Goal: Task Accomplishment & Management: Use online tool/utility

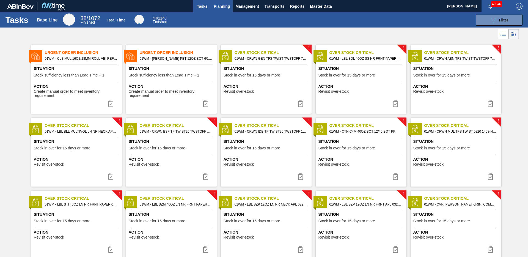
click at [222, 9] on span "Planning" at bounding box center [222, 6] width 16 height 7
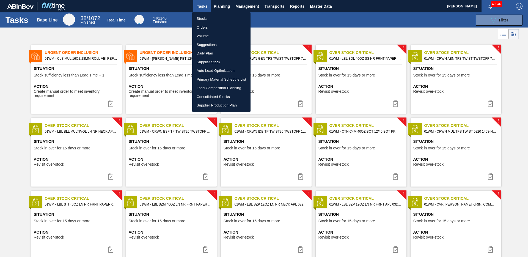
click at [201, 21] on li "Stocks" at bounding box center [221, 18] width 58 height 9
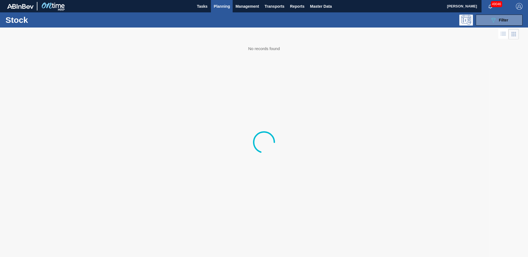
click at [490, 22] on button "089F7B8B-B2A5-4AFE-B5C0-19BA573D28AC Filter" at bounding box center [499, 20] width 47 height 11
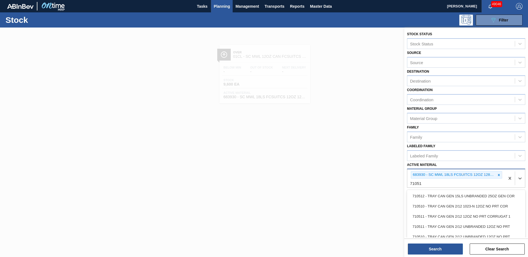
type Material "710511"
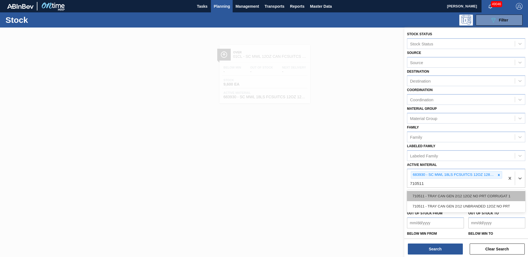
click at [469, 198] on div "710511 - TRAY CAN GEN 2/12 12OZ NO PRT CORRUGAT 1" at bounding box center [466, 196] width 118 height 10
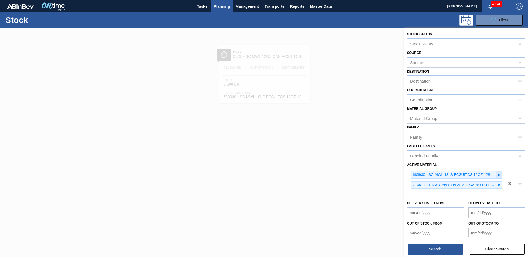
click at [498, 173] on icon at bounding box center [499, 175] width 4 height 4
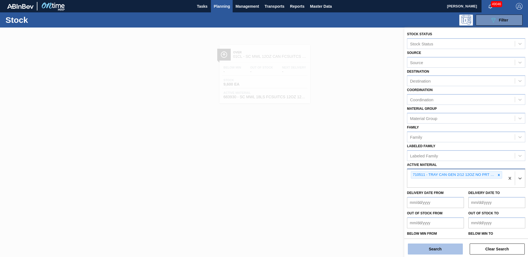
click at [449, 250] on button "Search" at bounding box center [435, 249] width 55 height 11
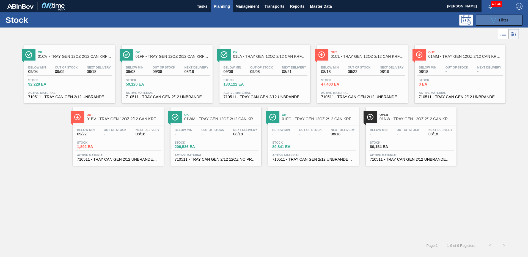
click at [500, 22] on span "Filter" at bounding box center [503, 20] width 9 height 4
click at [494, 21] on icon "089F7B8B-B2A5-4AFE-B5C0-19BA573D28AC" at bounding box center [493, 20] width 7 height 7
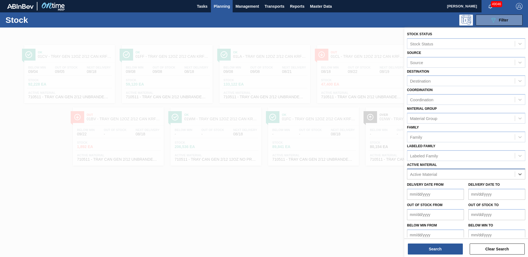
paste Material "710480"
type Material "710480"
click at [481, 190] on div "710480 - TRAY CAN GEN 6/4-3/8 NUTRL FANCY 12OZ SL" at bounding box center [466, 188] width 118 height 10
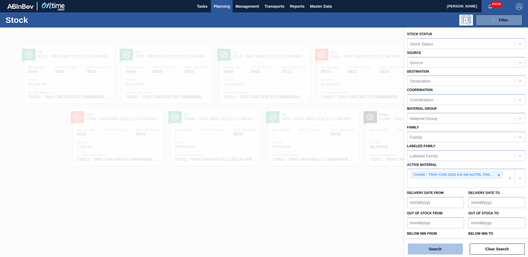
click at [448, 248] on button "Search" at bounding box center [435, 249] width 55 height 11
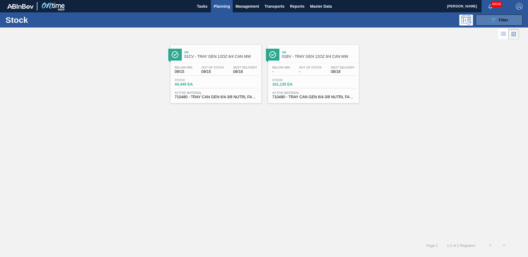
click at [503, 20] on span "Filter" at bounding box center [503, 20] width 9 height 4
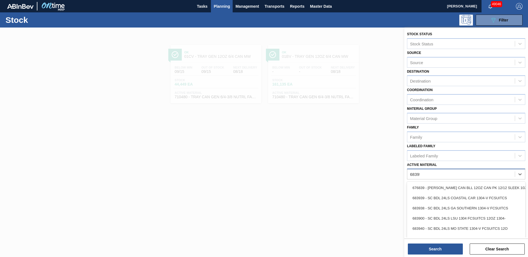
type Material "683956"
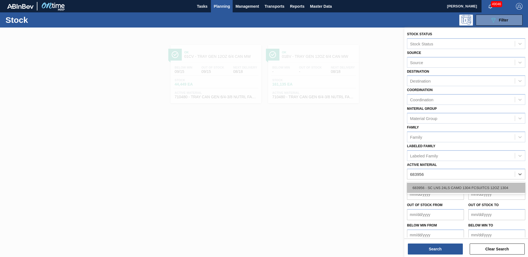
click at [488, 189] on div "683956 - SC LNS 24LS CAMO 1304 FCSUITCS 12OZ 1304" at bounding box center [466, 188] width 118 height 10
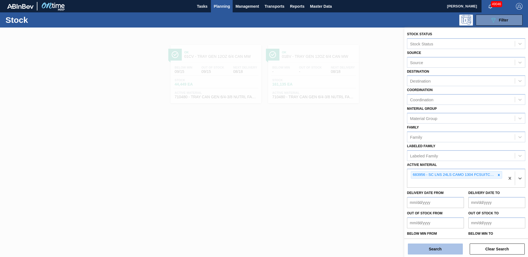
click at [441, 246] on button "Search" at bounding box center [435, 249] width 55 height 11
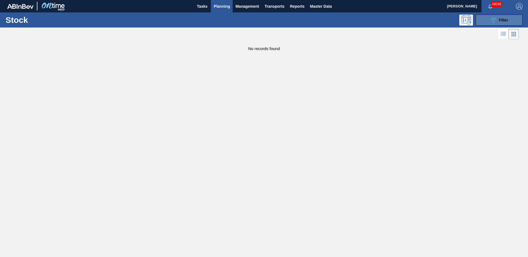
click at [492, 21] on icon "089F7B8B-B2A5-4AFE-B5C0-19BA573D28AC" at bounding box center [493, 20] width 7 height 7
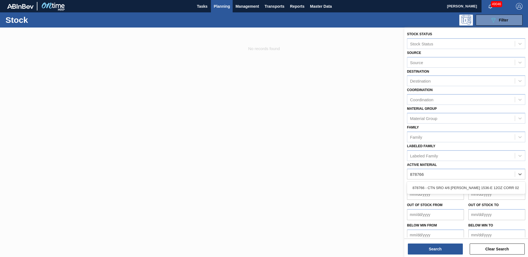
type Material "878766"
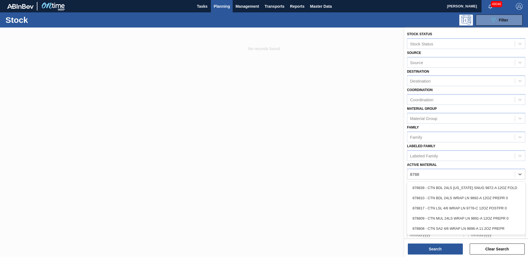
type Material "8788"
type Material "878"
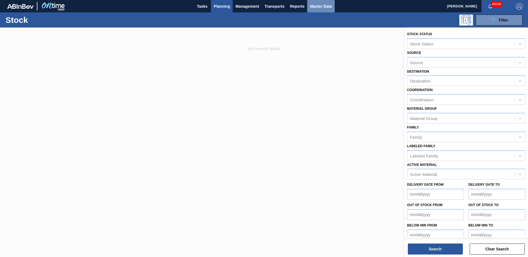
click at [324, 6] on span "Master Data" at bounding box center [321, 6] width 22 height 7
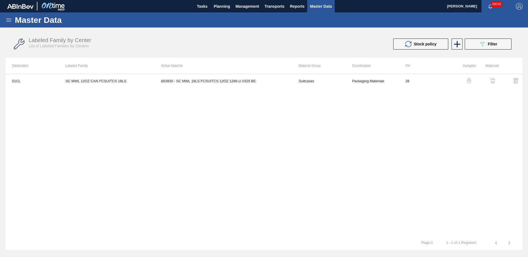
click at [10, 23] on div "Master Data" at bounding box center [264, 19] width 528 height 15
click at [10, 23] on icon at bounding box center [9, 20] width 7 height 7
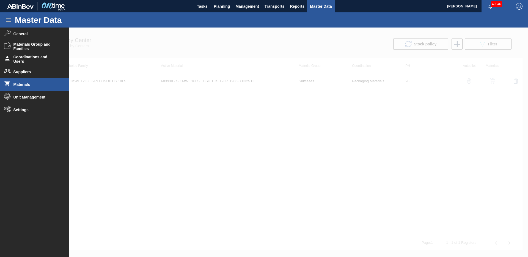
click at [21, 86] on span "Materials" at bounding box center [35, 84] width 45 height 4
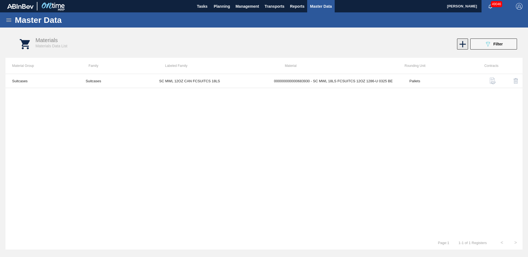
click at [463, 42] on icon at bounding box center [463, 44] width 6 height 6
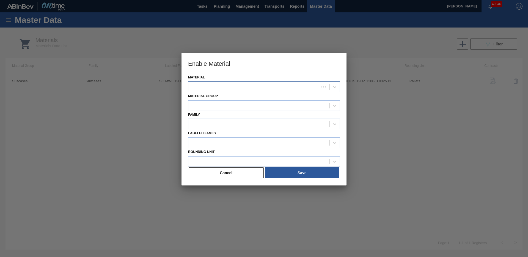
click at [265, 89] on div at bounding box center [254, 87] width 130 height 8
type input "878606"
click at [394, 149] on div at bounding box center [264, 128] width 528 height 257
click at [485, 48] on div at bounding box center [264, 128] width 528 height 257
click at [484, 46] on div at bounding box center [264, 128] width 528 height 257
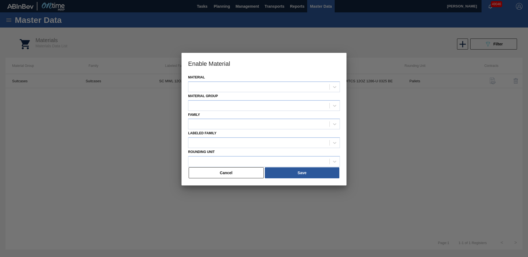
click at [479, 45] on div at bounding box center [264, 128] width 528 height 257
drag, startPoint x: 252, startPoint y: 169, endPoint x: 293, endPoint y: 143, distance: 48.2
click at [252, 169] on button "Cancel" at bounding box center [226, 172] width 75 height 11
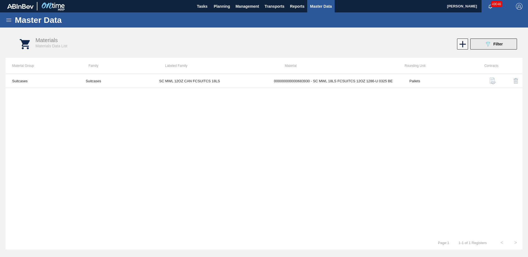
click at [485, 45] on icon "089F7B8B-B2A5-4AFE-B5C0-19BA573D28AC" at bounding box center [488, 44] width 7 height 7
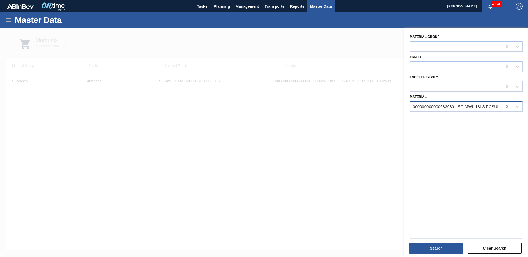
click at [506, 106] on icon at bounding box center [507, 106] width 2 height 3
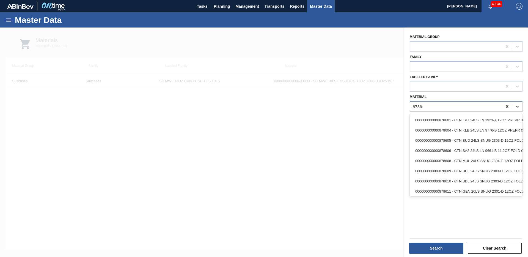
type input "878606"
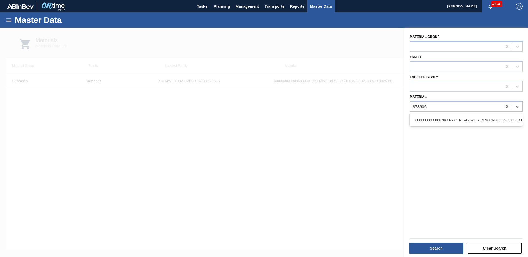
click at [504, 125] on div "000000000000878606 - CTN SA2 24LS LN 9661-B 11.2OZ FOLD 0324" at bounding box center [466, 120] width 113 height 10
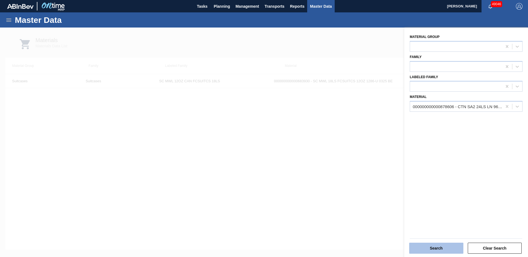
click at [431, 249] on button "Search" at bounding box center [436, 248] width 54 height 11
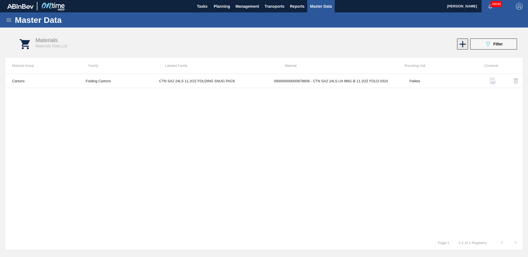
click at [459, 44] on icon at bounding box center [463, 44] width 11 height 11
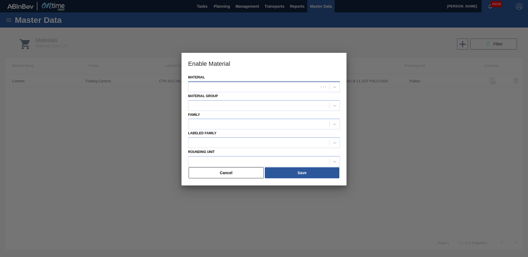
click at [219, 88] on div at bounding box center [254, 87] width 130 height 8
type input "878806"
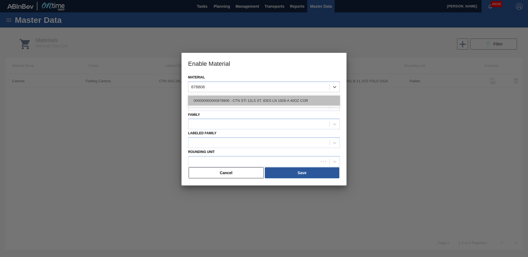
click at [235, 102] on div "000000000000878806 - CTN STI 12LS ST. IDES LN 1928-A 40OZ COR" at bounding box center [264, 100] width 152 height 10
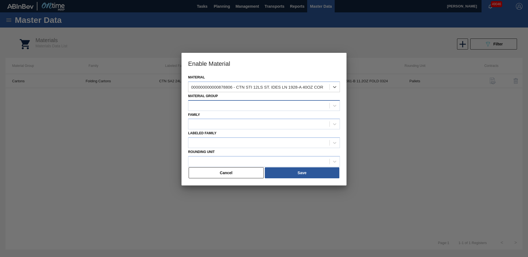
click at [240, 102] on div at bounding box center [259, 106] width 141 height 8
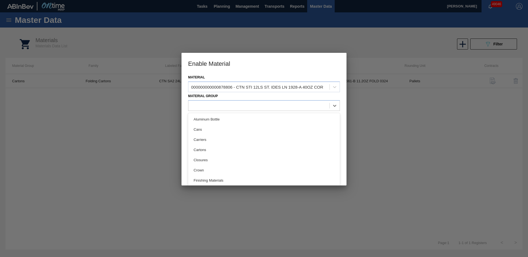
drag, startPoint x: 212, startPoint y: 149, endPoint x: 215, endPoint y: 138, distance: 11.9
click at [212, 149] on div "Cartons" at bounding box center [264, 150] width 152 height 10
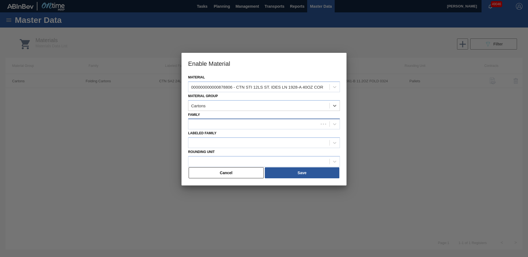
click at [213, 124] on div at bounding box center [254, 124] width 130 height 8
click at [211, 138] on div "Corrugate Cartons" at bounding box center [264, 138] width 152 height 10
click at [210, 141] on div at bounding box center [254, 143] width 130 height 8
paste Family "CTN STI 40OZ BOT 12/40 BOT PK"
type Family "CTN STI 40OZ BOT 12/40 BOT PK"
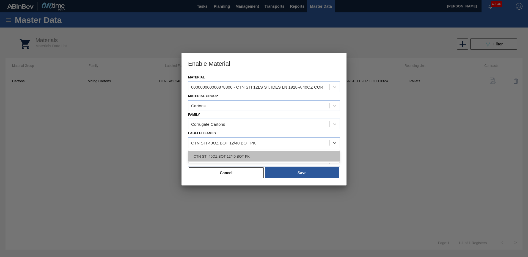
click at [214, 151] on div "CTN STI 40OZ BOT 12/40 BOT PK" at bounding box center [264, 156] width 152 height 10
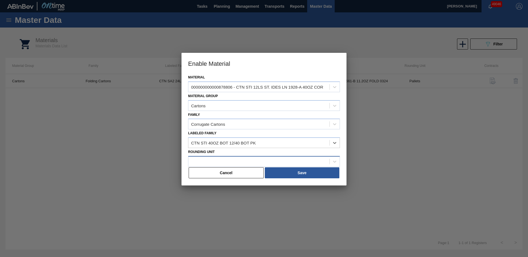
click at [212, 157] on div at bounding box center [264, 161] width 152 height 11
type Unit "PALL"
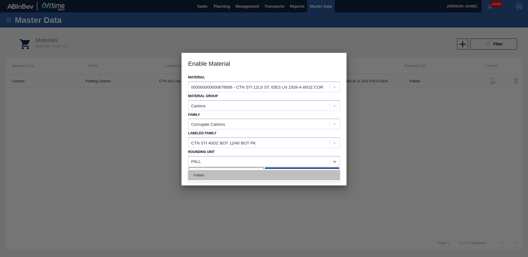
click at [205, 176] on div "Pallets" at bounding box center [264, 175] width 152 height 10
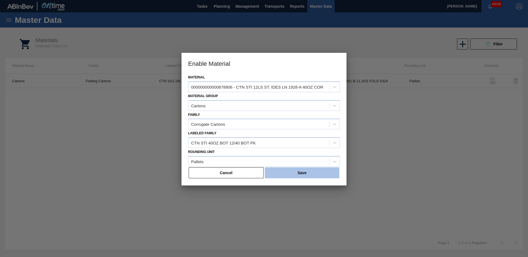
click at [295, 174] on button "Save" at bounding box center [302, 172] width 75 height 11
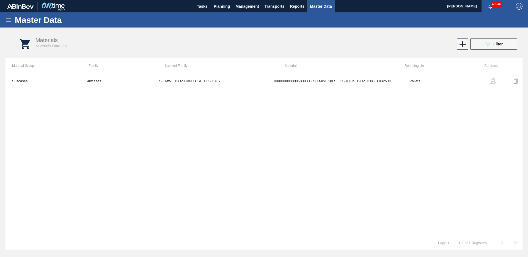
click at [8, 20] on icon at bounding box center [9, 20] width 7 height 7
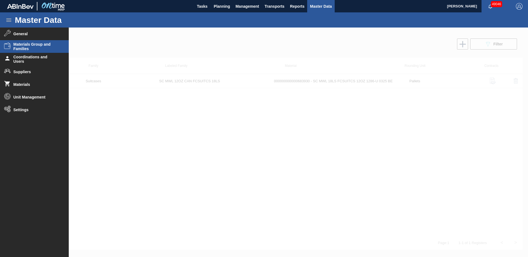
click at [19, 46] on span "Materials Group and Families" at bounding box center [35, 46] width 45 height 9
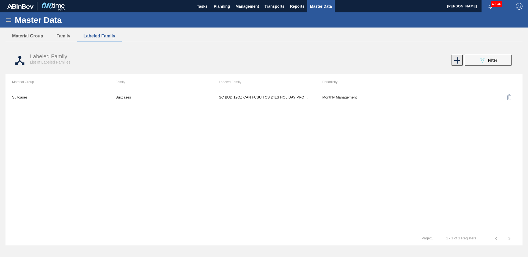
click at [459, 62] on icon at bounding box center [457, 60] width 11 height 11
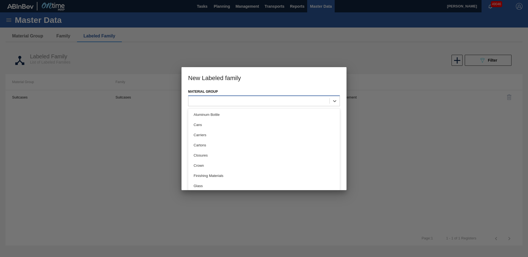
click at [209, 99] on div at bounding box center [259, 101] width 141 height 8
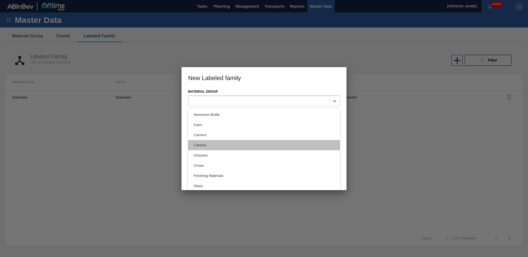
click at [203, 150] on div "Cartons" at bounding box center [264, 145] width 152 height 10
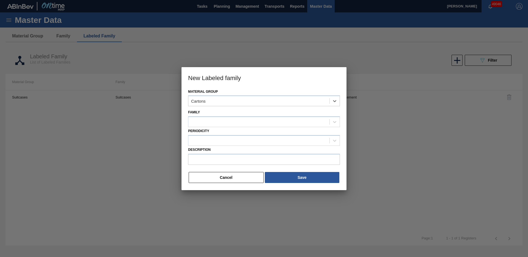
drag, startPoint x: 206, startPoint y: 123, endPoint x: 205, endPoint y: 127, distance: 4.8
click at [206, 123] on div at bounding box center [259, 122] width 141 height 8
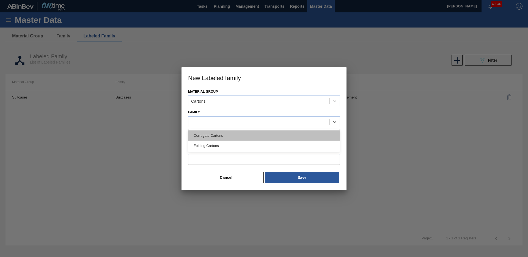
click at [204, 136] on div "Corrugate Cartons" at bounding box center [264, 135] width 152 height 10
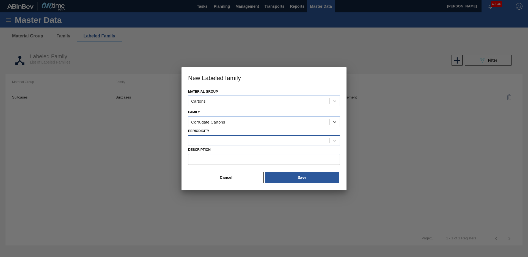
click at [203, 138] on div at bounding box center [259, 140] width 141 height 8
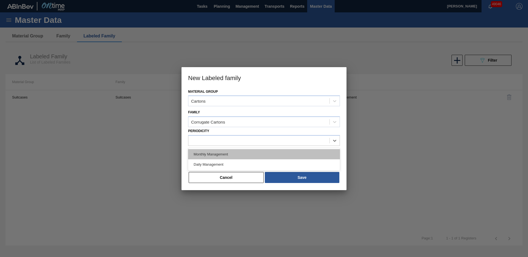
click at [203, 152] on div "Monthly Management" at bounding box center [264, 154] width 152 height 10
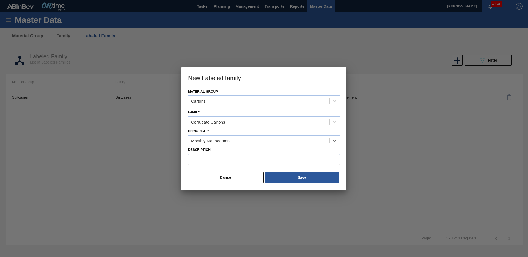
click at [206, 159] on input "Description" at bounding box center [264, 159] width 152 height 11
type input "c"
type input "CTN STI 40OZ BOT 12/40 BOT PK"
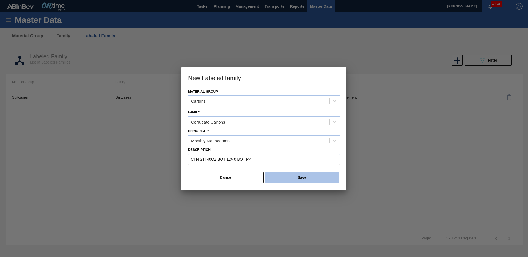
click at [294, 174] on button "Save" at bounding box center [302, 177] width 75 height 11
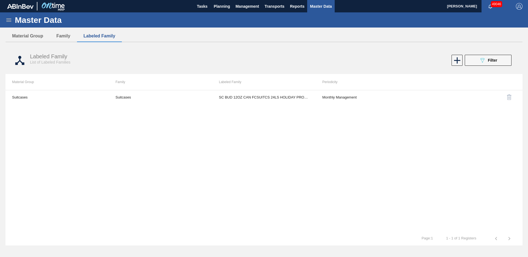
click at [318, 11] on button "Master Data" at bounding box center [320, 6] width 27 height 12
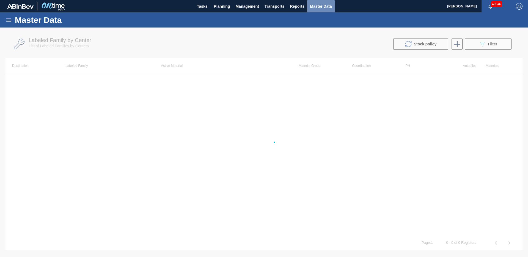
click at [319, 7] on span "Master Data" at bounding box center [321, 6] width 22 height 7
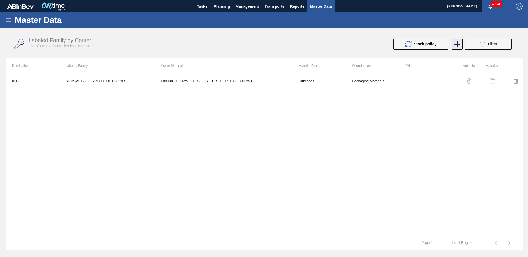
click at [456, 44] on icon at bounding box center [457, 44] width 6 height 6
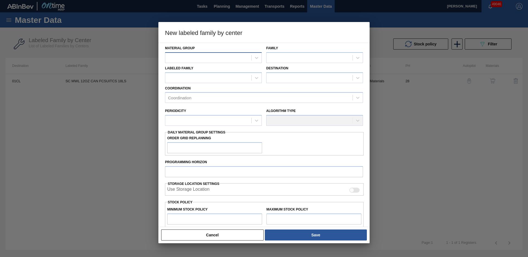
click at [205, 62] on div at bounding box center [213, 57] width 97 height 11
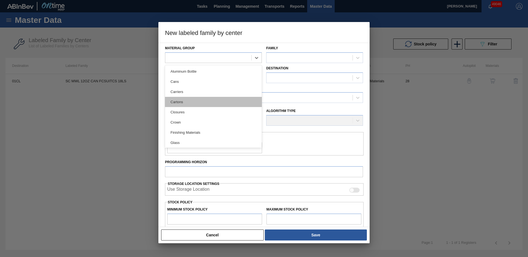
click at [197, 101] on div "Cartons" at bounding box center [213, 102] width 97 height 10
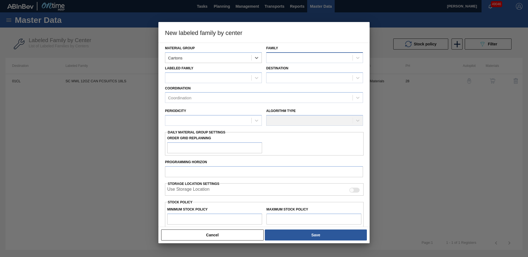
click at [315, 57] on div at bounding box center [310, 58] width 86 height 8
click at [305, 73] on div "Corrugate Cartons" at bounding box center [314, 71] width 97 height 10
click at [183, 79] on div at bounding box center [208, 78] width 86 height 8
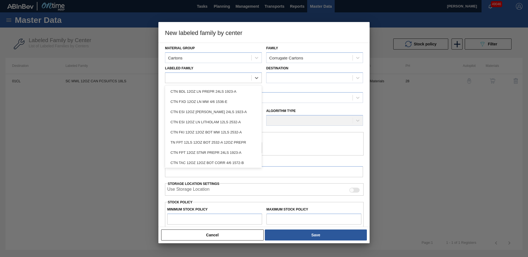
paste Family "CTN STI 40OZ BOT 12/40 BOT PK"
type Family "CTN STI 40OZ BOT 12/40 BOT PK"
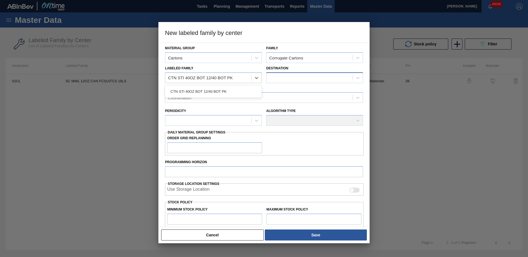
drag, startPoint x: 212, startPoint y: 88, endPoint x: 290, endPoint y: 80, distance: 78.6
click at [212, 89] on div "CTN STI 40OZ BOT 12/40 BOT PK" at bounding box center [213, 91] width 97 height 10
click at [291, 80] on div at bounding box center [310, 78] width 86 height 8
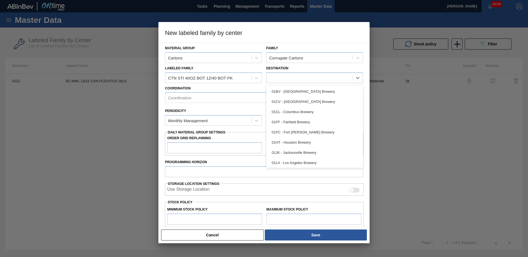
scroll to position [42, 0]
drag, startPoint x: 297, startPoint y: 161, endPoint x: 296, endPoint y: 157, distance: 4.2
click at [298, 161] on div "01WM - Williamsburg Brewery" at bounding box center [314, 162] width 97 height 10
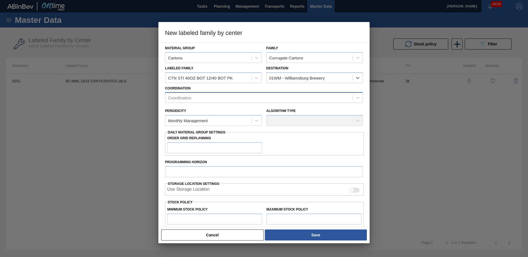
click at [211, 101] on div "Coordination" at bounding box center [258, 98] width 187 height 8
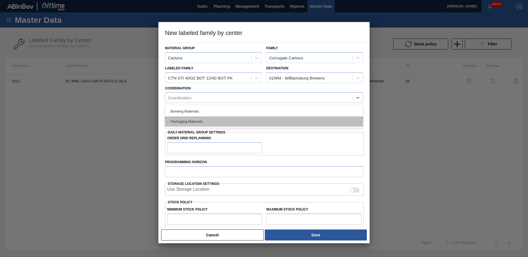
click at [198, 122] on div "Packaging Materials" at bounding box center [264, 121] width 198 height 10
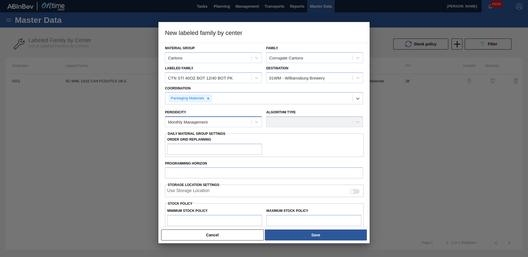
click at [199, 123] on div "Monthly Management" at bounding box center [188, 122] width 40 height 5
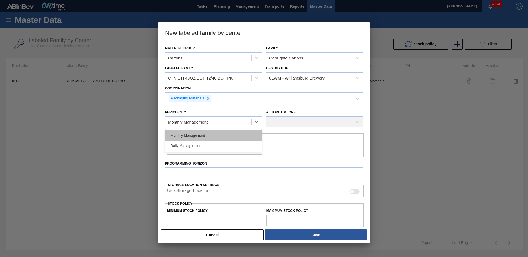
click at [195, 133] on div "Monthly Management" at bounding box center [213, 135] width 97 height 10
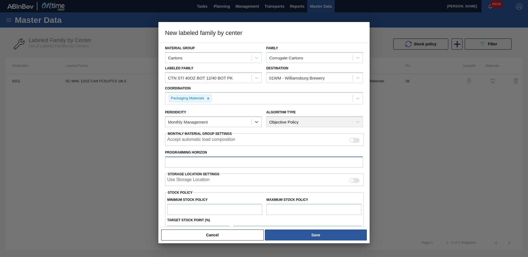
click at [202, 165] on input "Programming Horizon" at bounding box center [264, 162] width 198 height 11
type input "28"
type input "0"
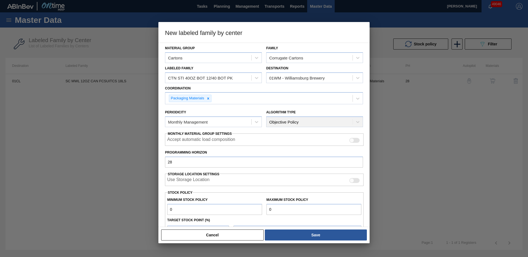
type input "0"
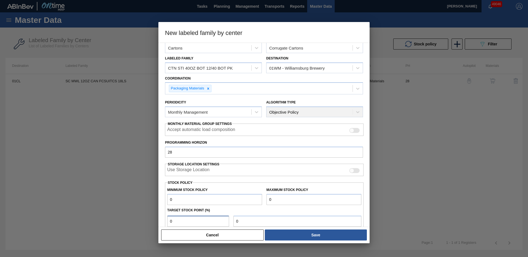
type input "0"
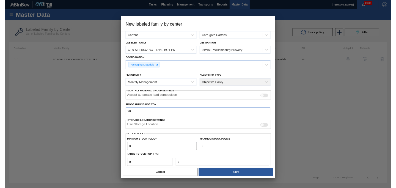
scroll to position [60, 0]
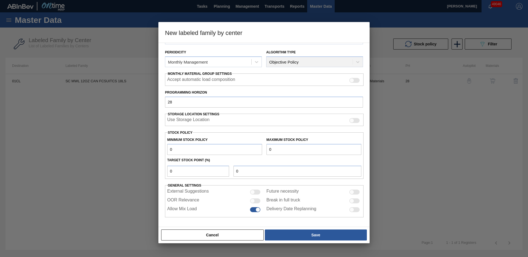
click at [253, 200] on div at bounding box center [252, 200] width 5 height 5
checkbox input "true"
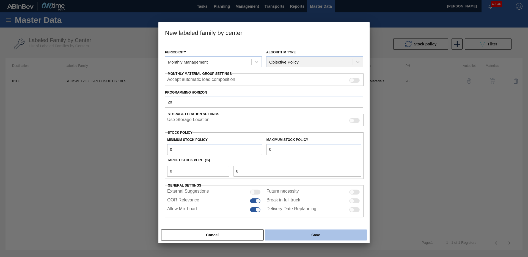
click at [294, 233] on button "Save" at bounding box center [316, 235] width 102 height 11
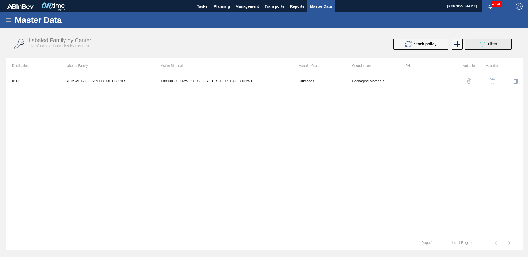
click at [478, 47] on button "089F7B8B-B2A5-4AFE-B5C0-19BA573D28AC Filter" at bounding box center [488, 44] width 47 height 11
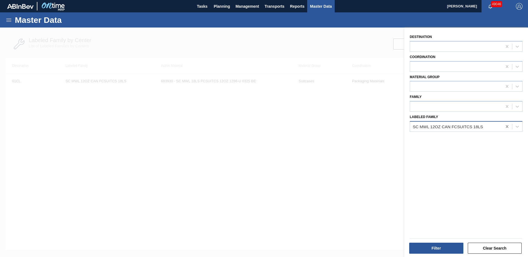
click at [505, 127] on icon at bounding box center [508, 127] width 6 height 6
paste Family "CTN STI 40OZ BOT 12/40 BOT PK"
type Family "CTN STI 40OZ BOT 12/40 BOT PK"
drag, startPoint x: 459, startPoint y: 143, endPoint x: 457, endPoint y: 199, distance: 56.4
click at [459, 143] on div "CTN STI 40OZ BOT 12/40 BOT PK" at bounding box center [466, 140] width 113 height 10
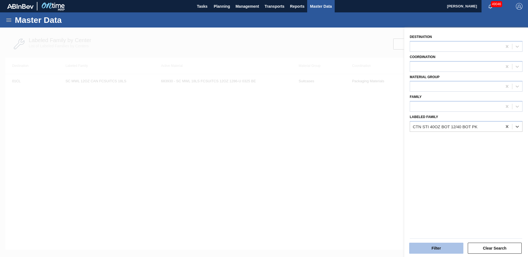
click at [441, 246] on button "Filter" at bounding box center [436, 248] width 54 height 11
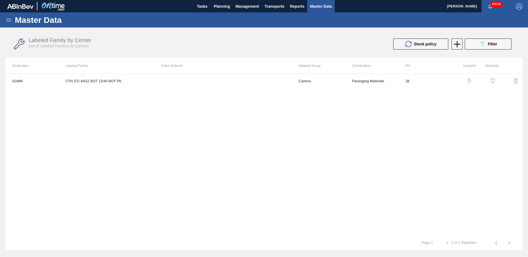
click at [492, 81] on img "button" at bounding box center [493, 81] width 6 height 6
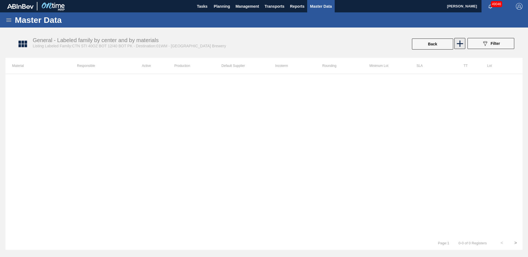
click at [458, 44] on icon at bounding box center [460, 43] width 11 height 11
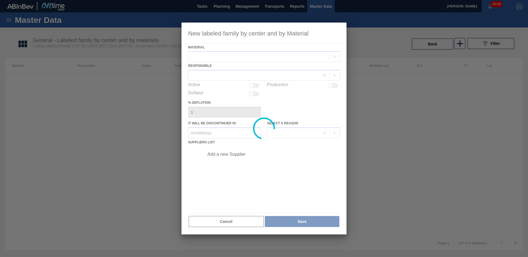
click at [203, 55] on div at bounding box center [264, 129] width 165 height 212
click at [204, 55] on div at bounding box center [264, 129] width 165 height 212
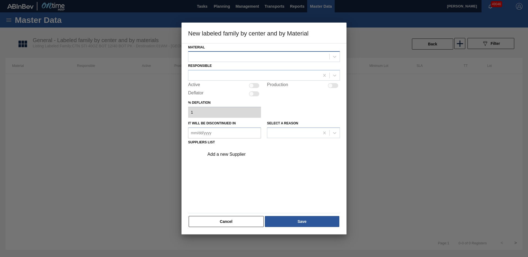
click at [233, 57] on div at bounding box center [259, 57] width 141 height 8
click at [227, 73] on div "878806 - CTN STI 12LS ST. IDES LN 1928-A 40OZ COR" at bounding box center [264, 70] width 152 height 10
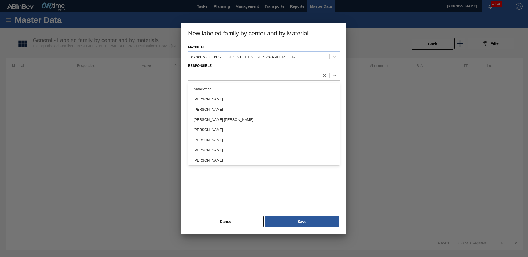
click at [218, 80] on div at bounding box center [264, 75] width 152 height 11
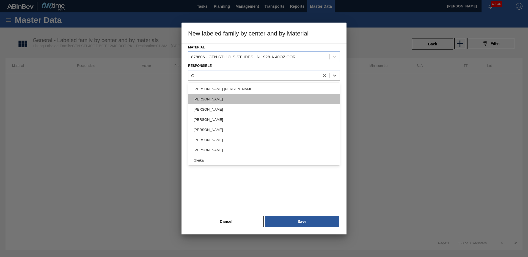
type input "GER"
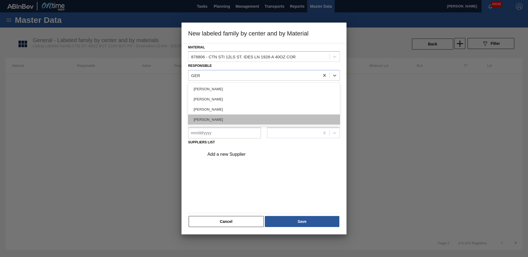
click at [219, 118] on div "Vincent Geritano" at bounding box center [264, 119] width 152 height 10
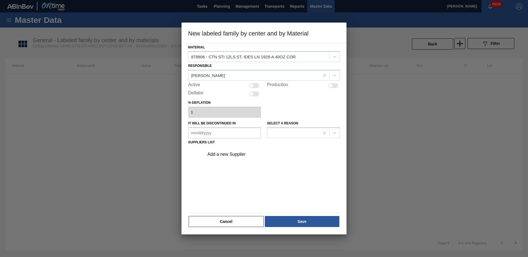
click at [252, 84] on div at bounding box center [251, 85] width 5 height 5
checkbox input "true"
click at [234, 157] on div "Add a new Supplier" at bounding box center [270, 154] width 139 height 14
click at [241, 154] on div "Add a new Supplier" at bounding box center [261, 154] width 108 height 5
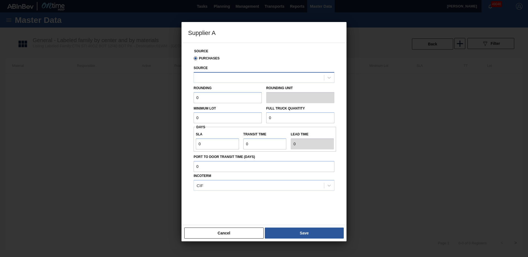
click at [243, 77] on div at bounding box center [259, 77] width 130 height 8
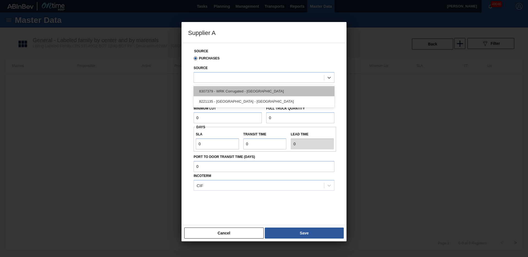
click at [244, 93] on div "8307379 - WRK Corrugated - Richmond" at bounding box center [264, 91] width 141 height 10
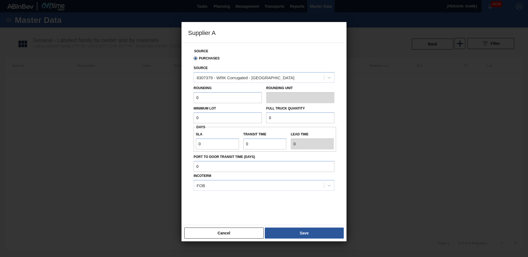
click at [219, 100] on input "0" at bounding box center [228, 97] width 68 height 11
type input "752"
type input "36,096"
type input "1"
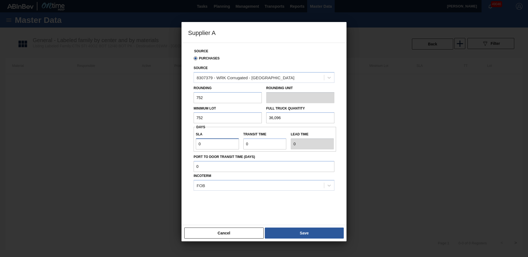
type input "1"
type input "10"
type input "2"
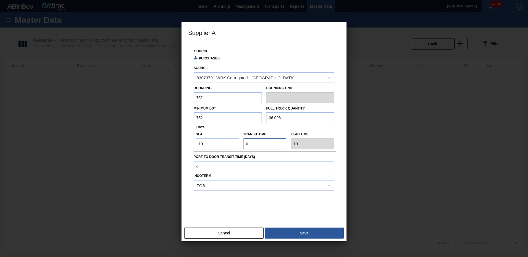
type input "12"
type input "2"
click at [269, 149] on div "SLA 10 Transit time Lead time 12" at bounding box center [265, 139] width 143 height 25
click at [266, 146] on input "Transit time" at bounding box center [265, 143] width 43 height 11
type input "NaN"
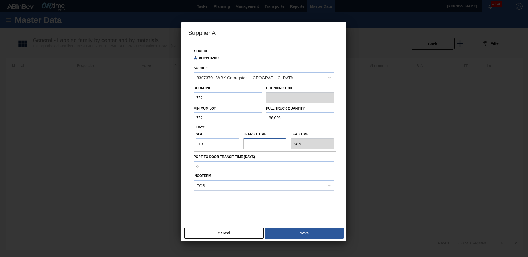
type input "1"
type input "11"
type input "1"
click at [324, 235] on button "Save" at bounding box center [304, 233] width 79 height 11
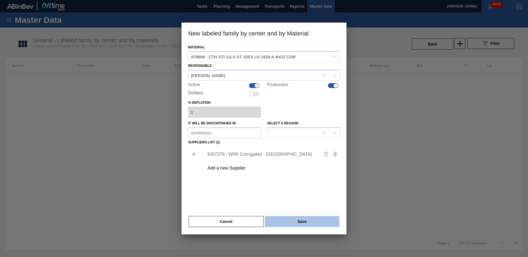
click at [308, 223] on button "Save" at bounding box center [302, 221] width 75 height 11
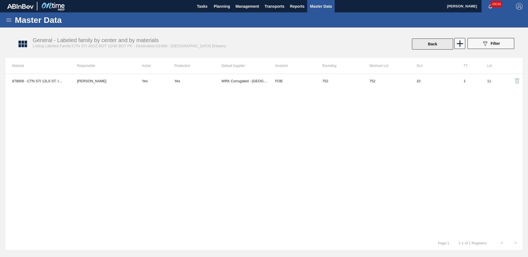
click at [434, 39] on button "Back" at bounding box center [432, 44] width 41 height 11
